Goal: Information Seeking & Learning: Find specific page/section

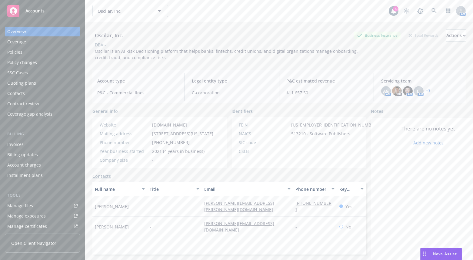
click at [227, 20] on div "Oscilar, Inc. Oscilar, Inc. 4 AM" at bounding box center [279, 11] width 388 height 22
click at [431, 12] on icon at bounding box center [433, 10] width 5 height 5
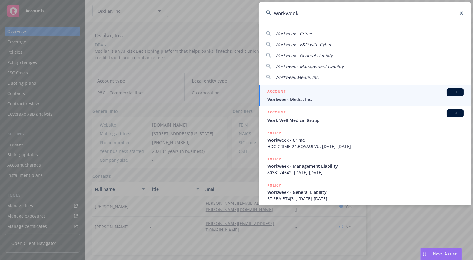
type input "workweek"
click at [342, 96] on span "Workweek Media, Inc." at bounding box center [365, 99] width 196 height 6
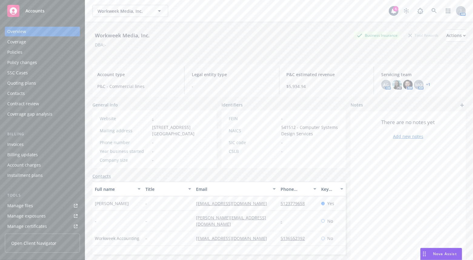
click at [49, 51] on div "Policies" at bounding box center [42, 52] width 70 height 10
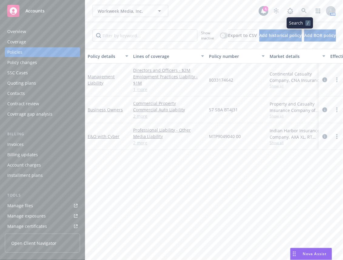
click at [301, 13] on icon at bounding box center [303, 10] width 5 height 5
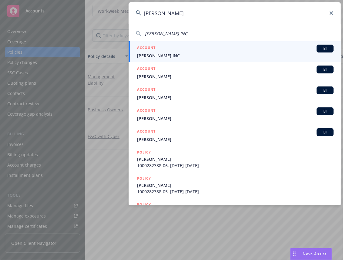
type input "martie"
click at [250, 49] on div "ACCOUNT BI" at bounding box center [235, 49] width 196 height 8
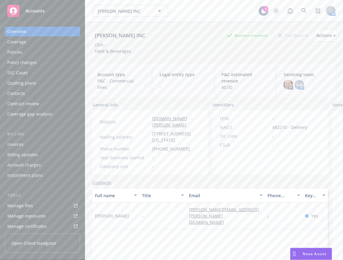
click at [57, 54] on div "Policies" at bounding box center [42, 52] width 70 height 10
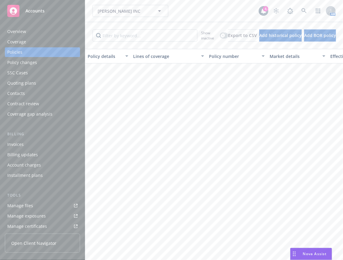
click at [50, 201] on link "Manage files" at bounding box center [42, 206] width 75 height 10
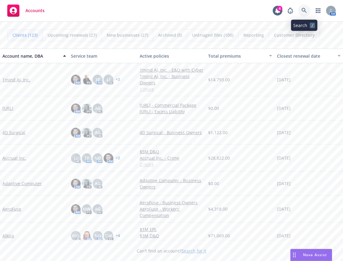
click at [308, 10] on link at bounding box center [304, 11] width 12 height 12
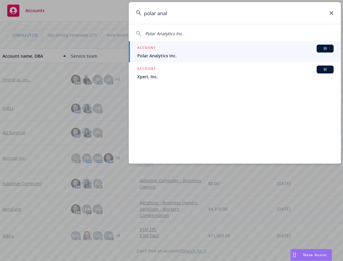
type input "polar anal"
click at [252, 46] on div "ACCOUNT BI" at bounding box center [235, 49] width 196 height 8
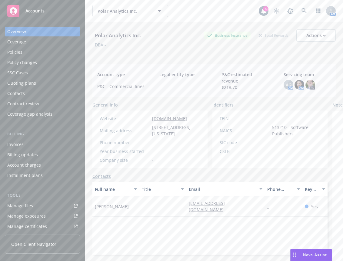
click at [48, 54] on div "Policies" at bounding box center [42, 52] width 70 height 10
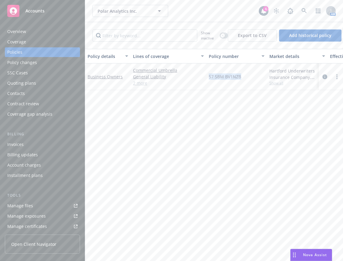
drag, startPoint x: 241, startPoint y: 75, endPoint x: 208, endPoint y: 75, distance: 33.9
click at [208, 75] on div "57 SBM BV1NZB" at bounding box center [236, 76] width 61 height 27
copy span "57 SBM BV1NZB"
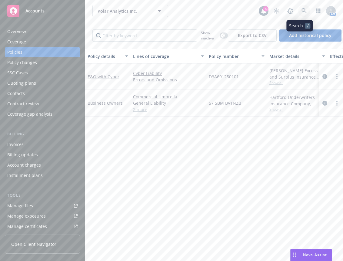
click at [301, 11] on icon at bounding box center [303, 10] width 5 height 5
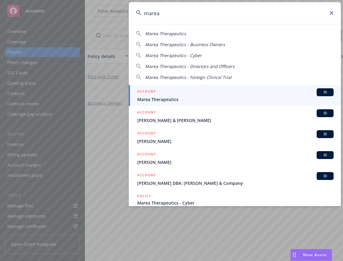
type input "marea"
click at [262, 97] on span "Marea Therapeutics" at bounding box center [235, 99] width 196 height 6
